Goal: Task Accomplishment & Management: Complete application form

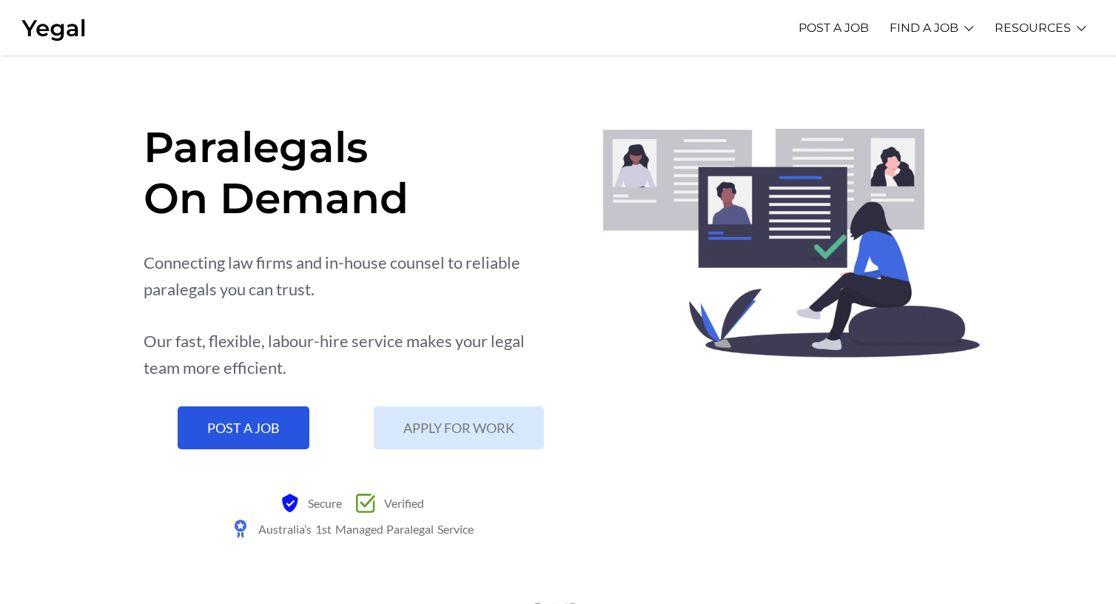
click at [290, 436] on link "POST A JOB" at bounding box center [244, 427] width 132 height 43
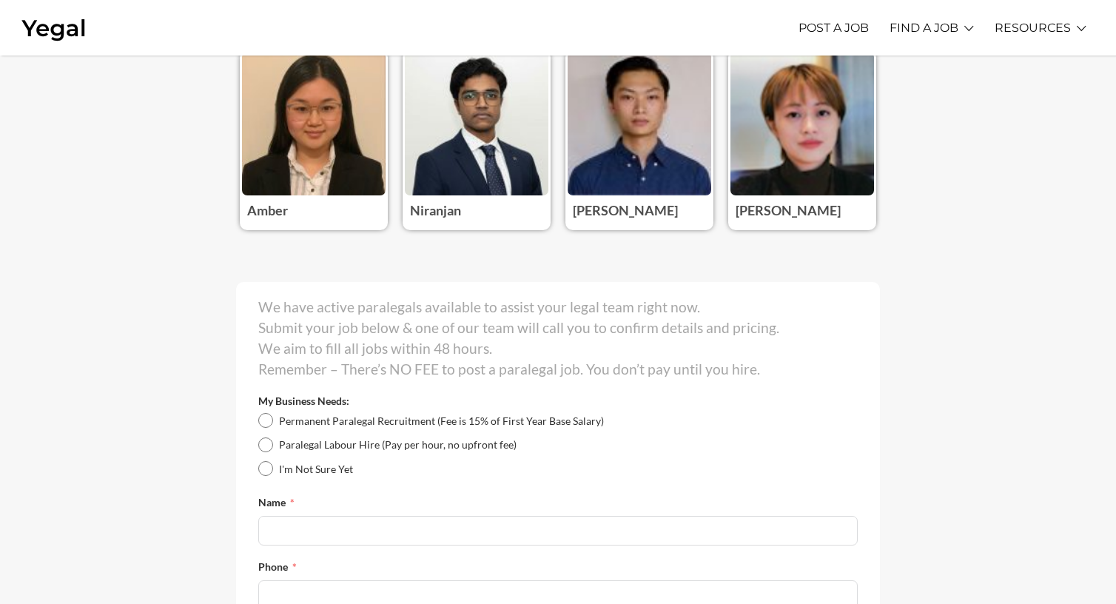
scroll to position [148, 0]
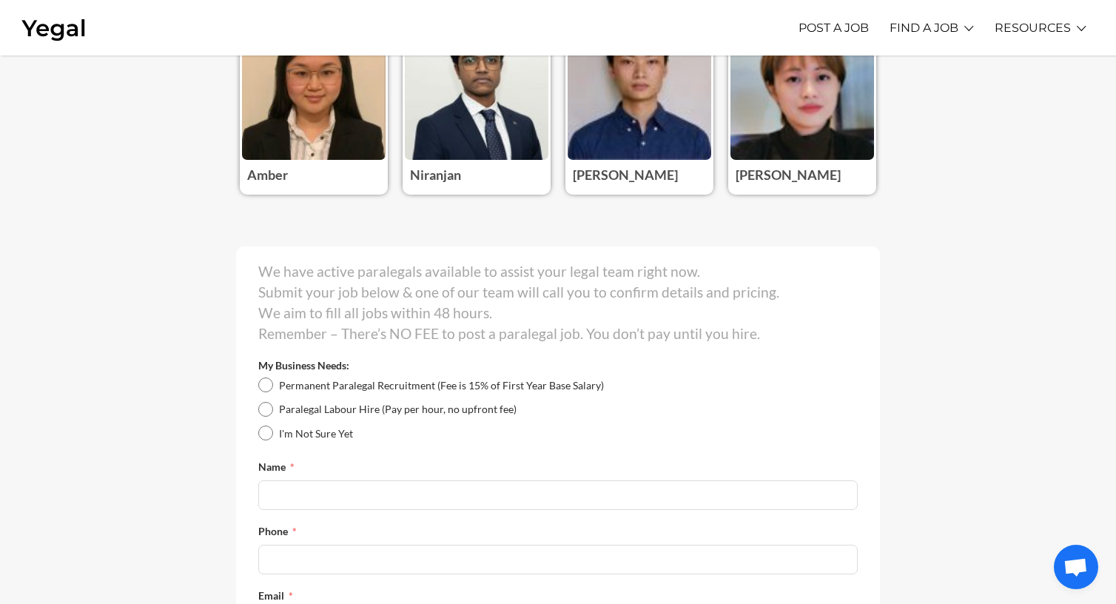
click at [314, 406] on span "Paralegal Labour Hire (Pay per hour, no upfront fee)" at bounding box center [398, 409] width 238 height 13
click at [273, 406] on input "Paralegal Labour Hire (Pay per hour, no upfront fee)" at bounding box center [265, 409] width 15 height 15
radio input "true"
click at [333, 484] on input "Name" at bounding box center [558, 495] width 600 height 30
type input "Fady Hamouda"
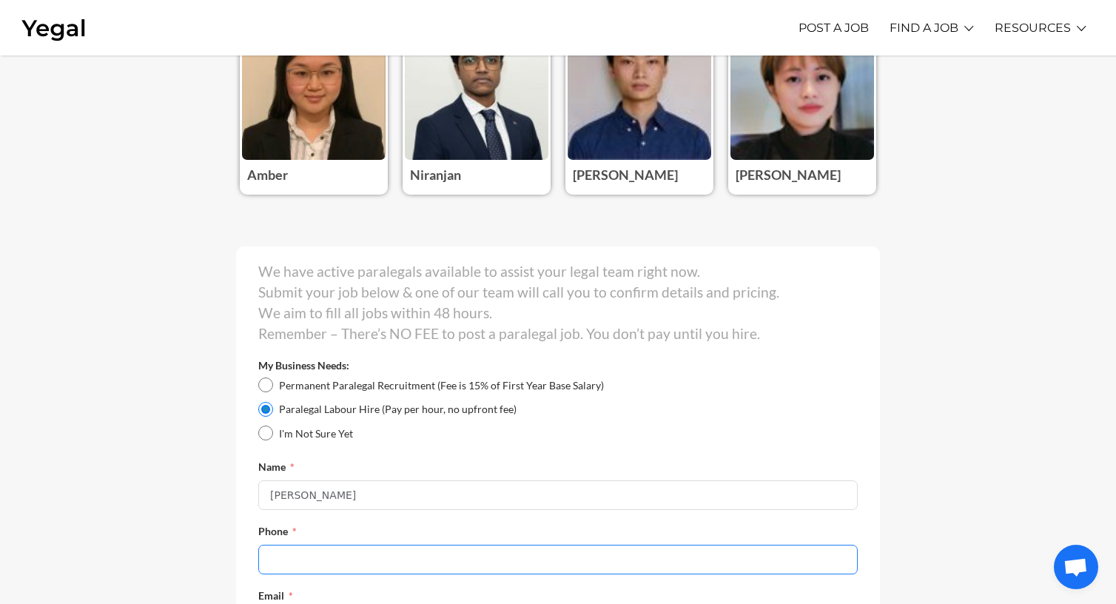
type input "0558414160"
type input "fady.hamouda@gmail.com"
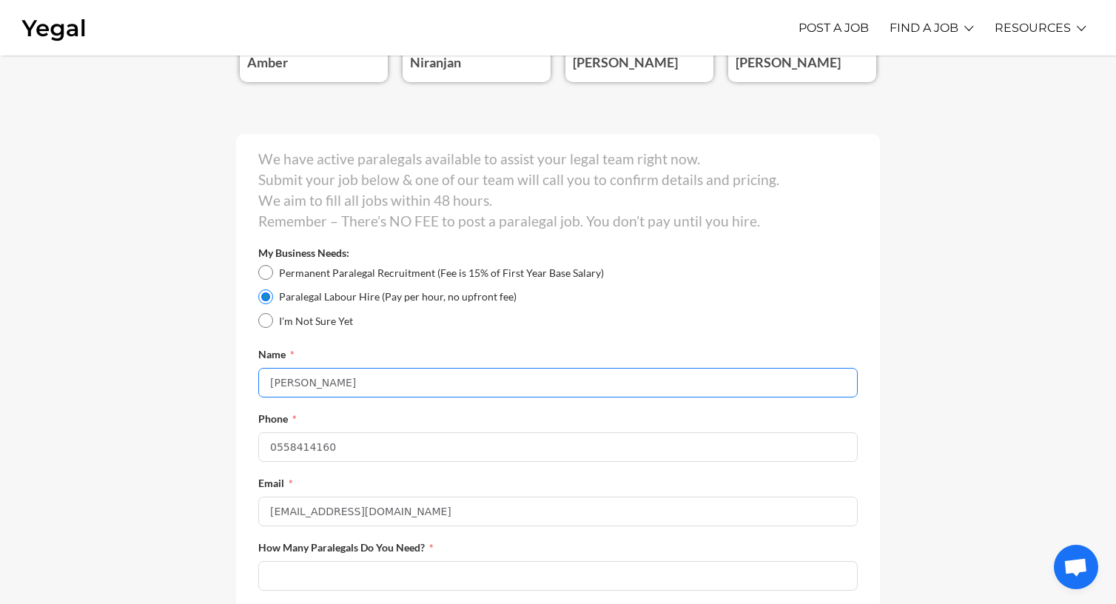
scroll to position [296, 0]
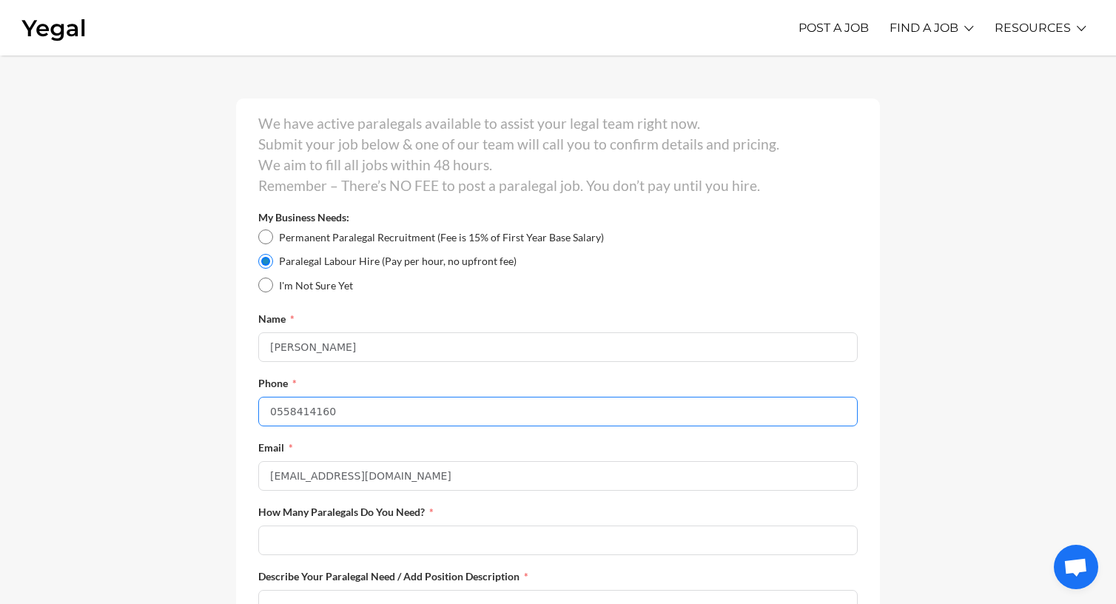
drag, startPoint x: 270, startPoint y: 412, endPoint x: 337, endPoint y: 420, distance: 67.0
click at [270, 412] on input "0558414160" at bounding box center [558, 412] width 600 height 30
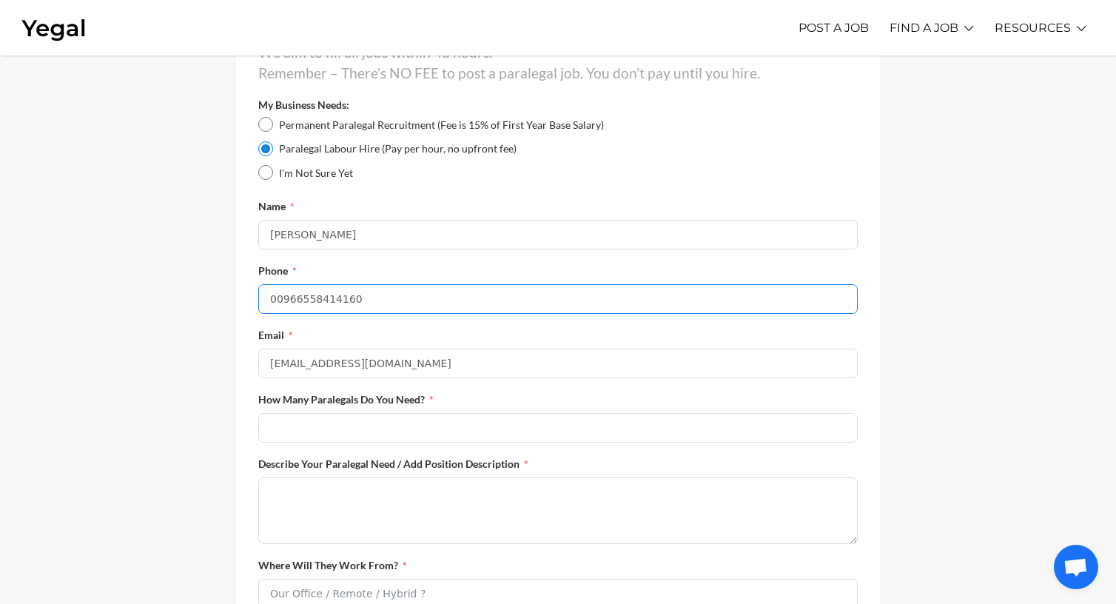
scroll to position [444, 0]
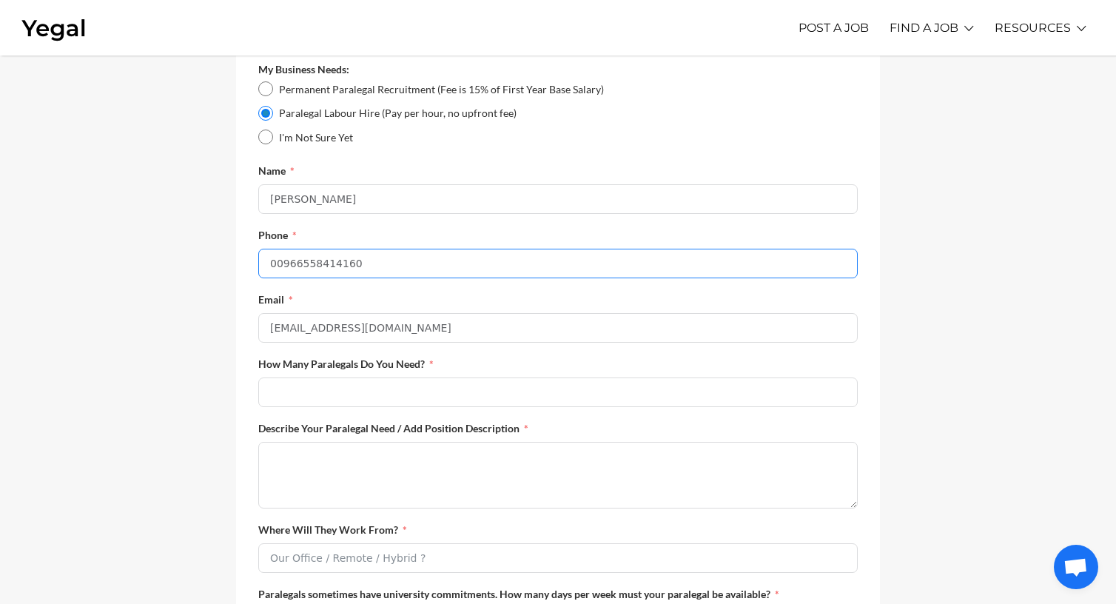
type input "00966558414160"
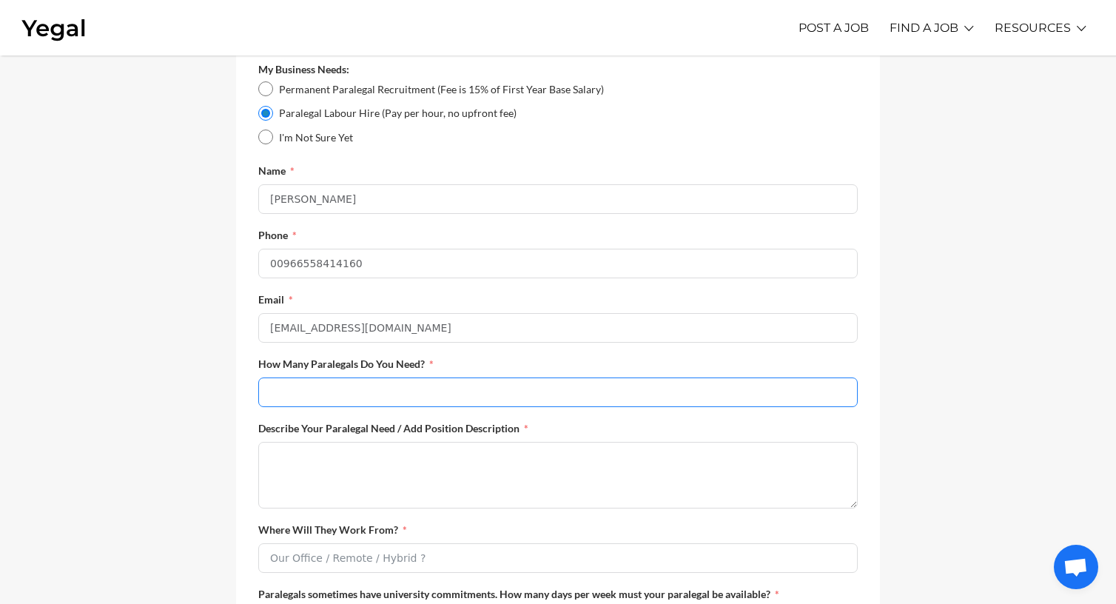
click at [466, 401] on input "How Many Paralegals Do You Need?" at bounding box center [558, 393] width 600 height 30
type input "1"
click at [453, 466] on textarea "Describe Your Paralegal Need / Add Position Description" at bounding box center [558, 475] width 600 height 67
paste textarea "My wife and I are in the process of separating, and as part of our agreement sh…"
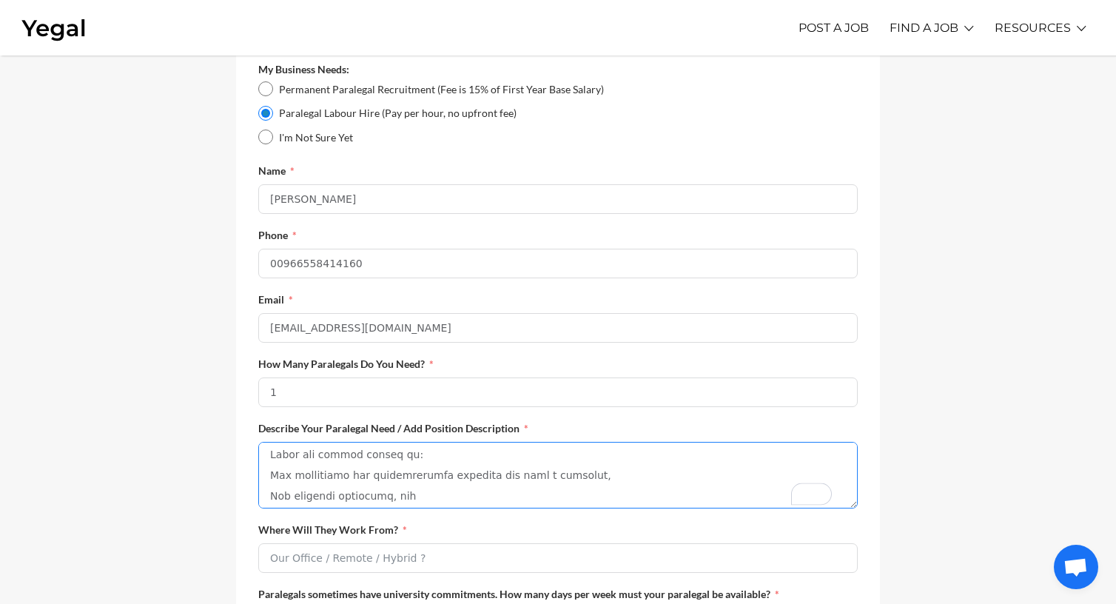
scroll to position [0, 0]
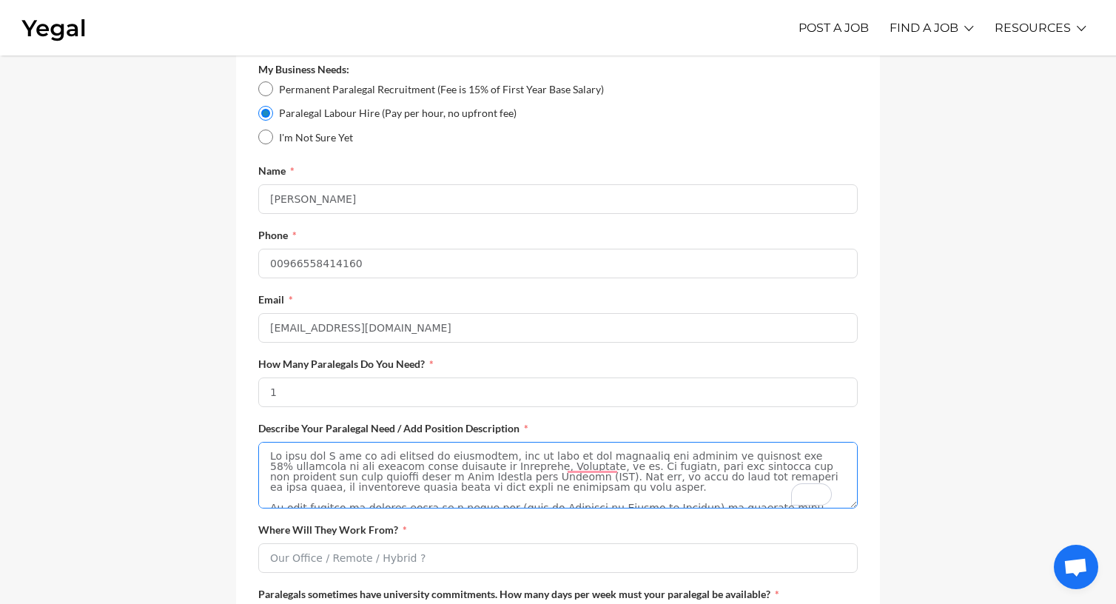
click at [272, 463] on textarea "Describe Your Paralegal Need / Add Position Description" at bounding box center [558, 475] width 600 height 67
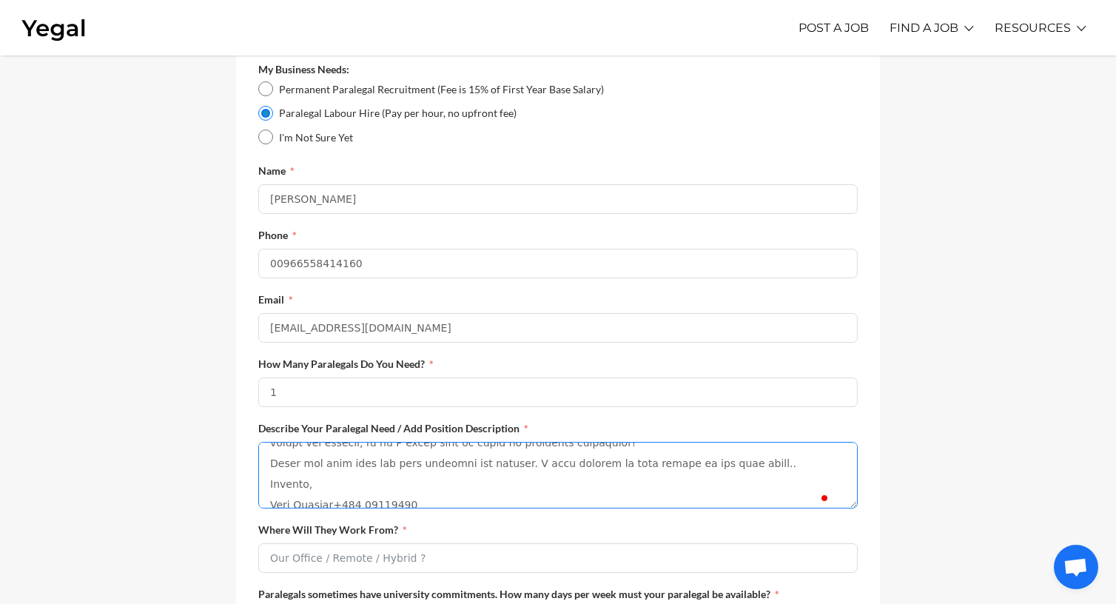
scroll to position [164, 0]
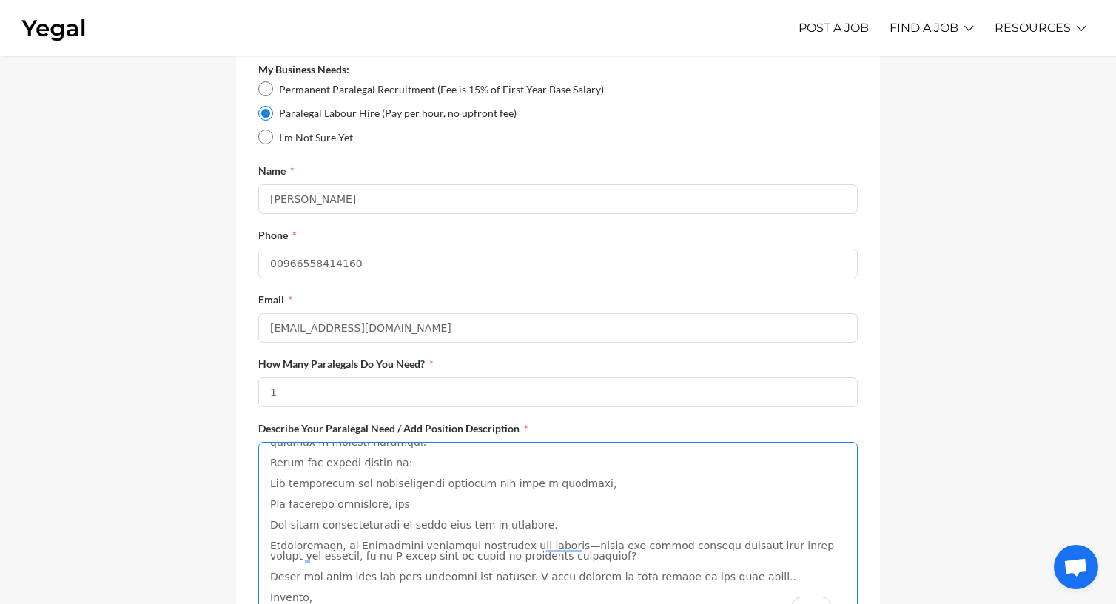
drag, startPoint x: 855, startPoint y: 515, endPoint x: 859, endPoint y: 629, distance: 114.1
click at [859, 603] on html "Yegal Paralegals On-Demand POST A JOB FIND A JOB Learn More Active Jobs Apply N…" at bounding box center [558, 443] width 1116 height 1775
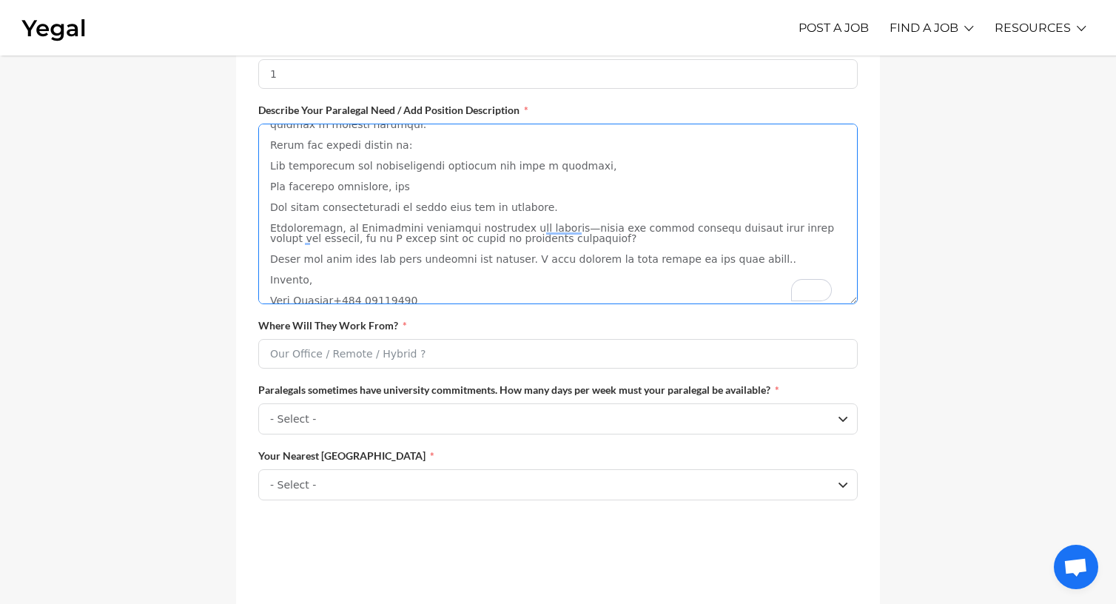
click at [580, 167] on textarea "Describe Your Paralegal Need / Add Position Description" at bounding box center [558, 214] width 600 height 181
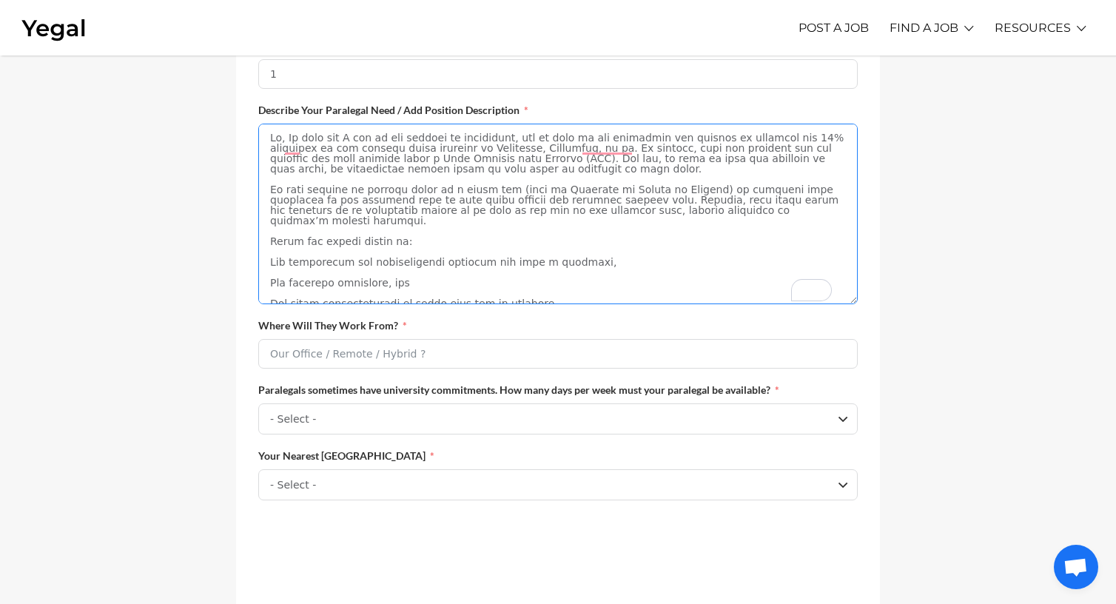
click at [532, 197] on textarea "Describe Your Paralegal Need / Add Position Description" at bounding box center [558, 214] width 600 height 181
type textarea "Hi, My wife and I are in the process of separating, and as part of our agreemen…"
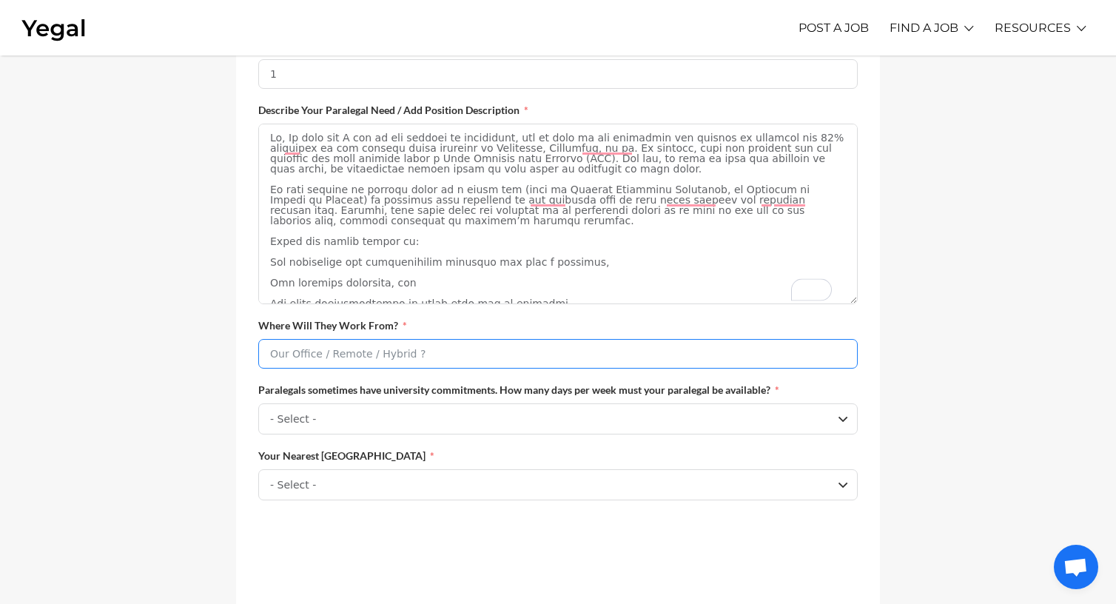
click at [463, 365] on input "Where Will They Work From?" at bounding box center [558, 354] width 600 height 30
type input "Remote"
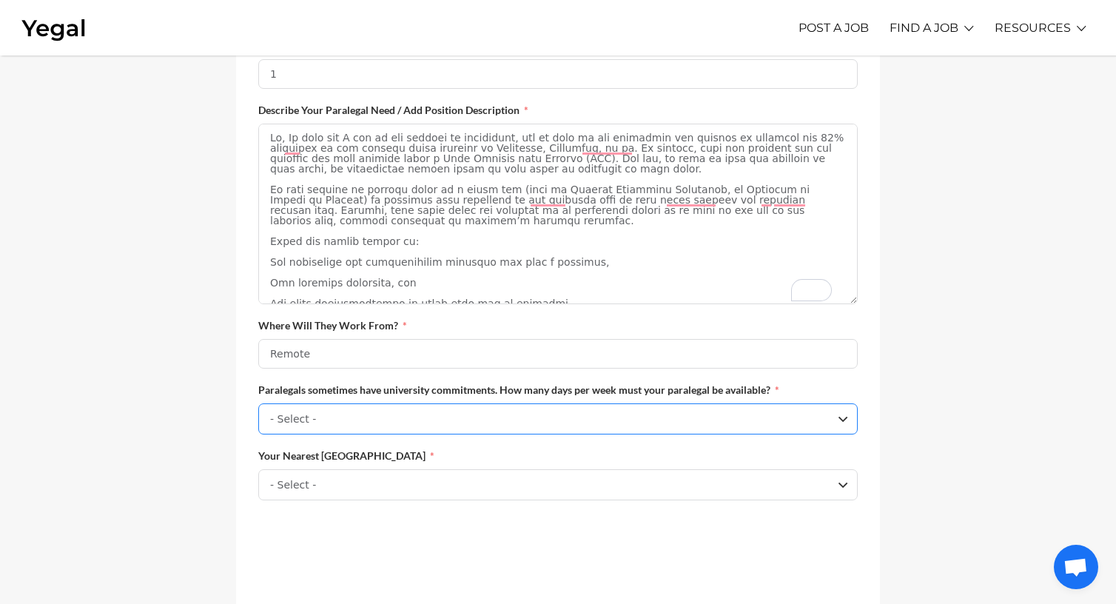
click at [429, 426] on select "- Select - One Day p/w Two Days p/w Three Days p/w Four Days p/w Full Time Pref…" at bounding box center [558, 418] width 600 height 31
select select "One Day p/w"
click at [258, 414] on select "- Select - One Day p/w Two Days p/w Three Days p/w Four Days p/w Full Time Pref…" at bounding box center [558, 418] width 600 height 31
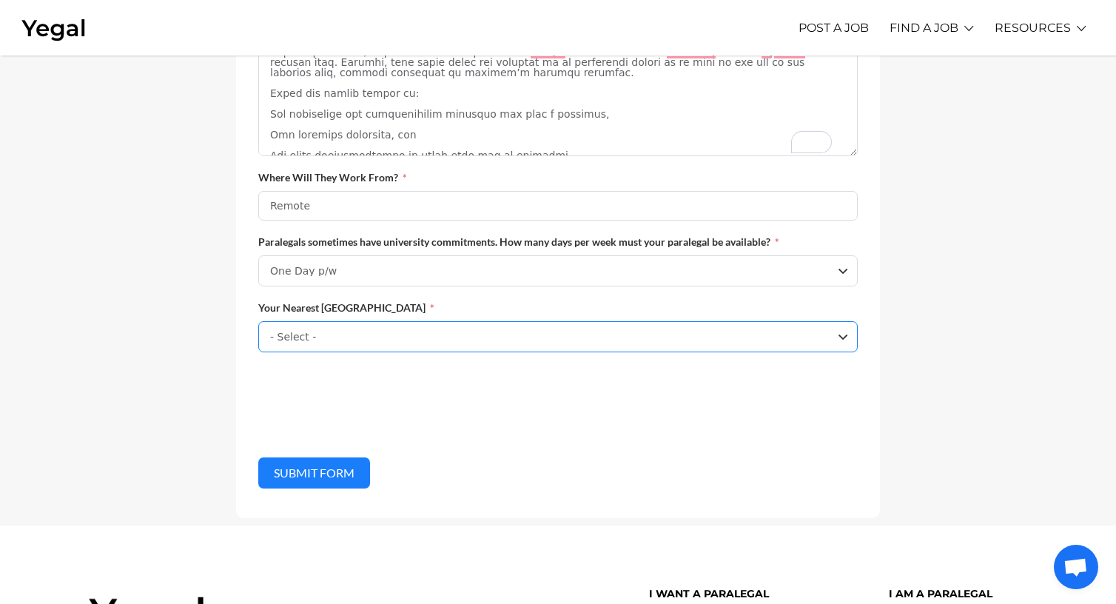
click at [304, 349] on select "- Select - Sydney Melbourne Perth Brisbane Adelaide Other" at bounding box center [558, 336] width 600 height 31
select select "Melbourne"
click at [258, 332] on select "- Select - Sydney Melbourne Perth Brisbane Adelaide Other" at bounding box center [558, 336] width 600 height 31
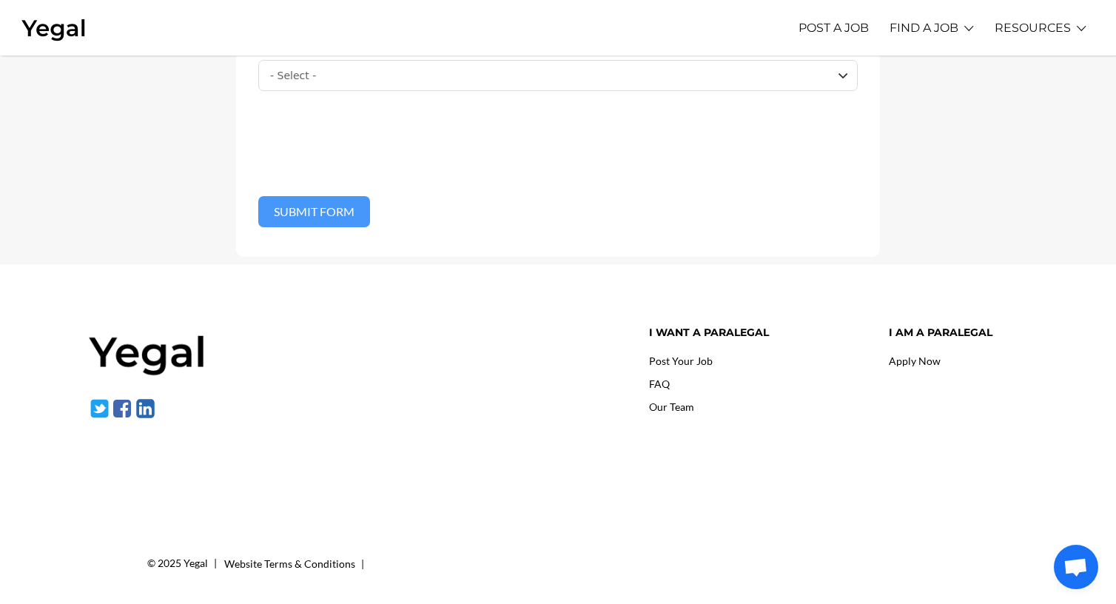
click at [332, 210] on button "Submit Form" at bounding box center [314, 211] width 112 height 31
